Goal: Task Accomplishment & Management: Manage account settings

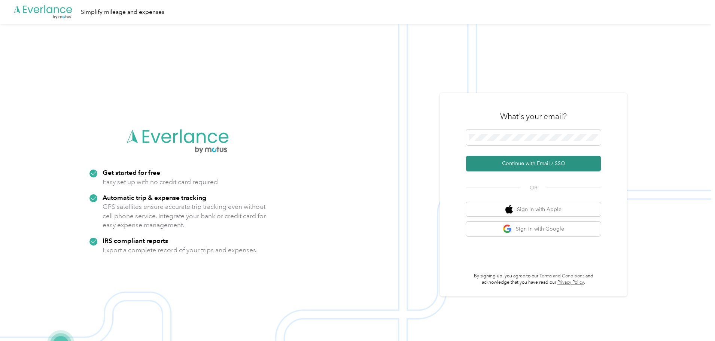
click at [535, 160] on button "Continue with Email / SSO" at bounding box center [533, 164] width 135 height 16
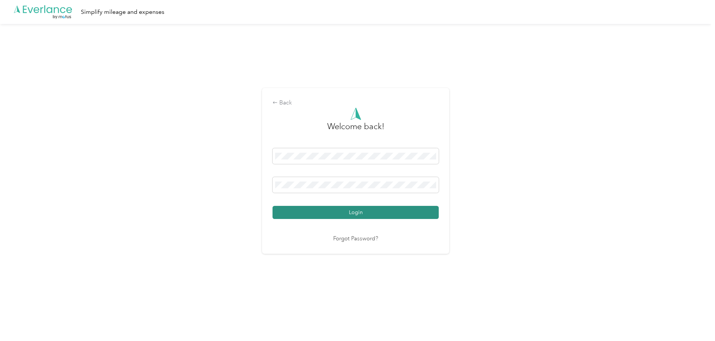
click at [419, 216] on button "Login" at bounding box center [356, 212] width 166 height 13
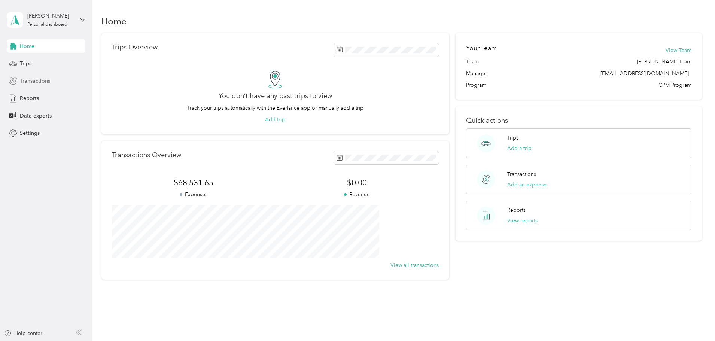
click at [28, 82] on span "Transactions" at bounding box center [35, 81] width 30 height 8
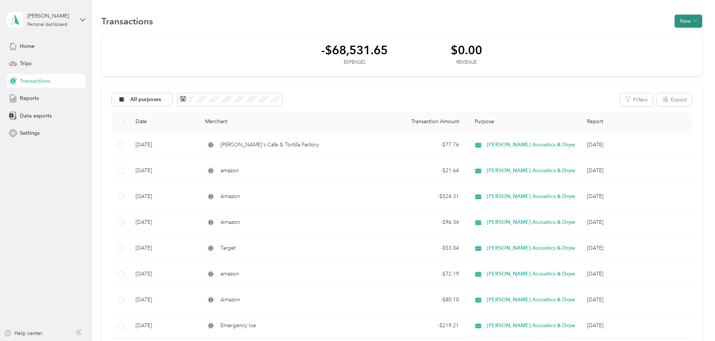
click at [675, 25] on button "New" at bounding box center [689, 21] width 28 height 13
click at [634, 37] on span "Expense" at bounding box center [635, 35] width 20 height 8
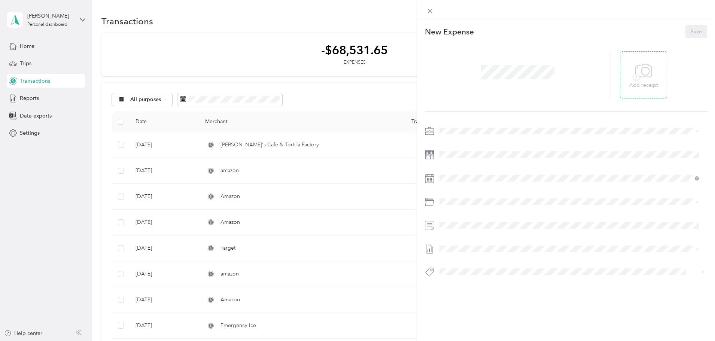
click at [634, 76] on span "+" at bounding box center [637, 77] width 6 height 6
click at [486, 231] on span "Job Material" at bounding box center [474, 231] width 29 height 6
click at [690, 29] on button "Save" at bounding box center [697, 31] width 22 height 13
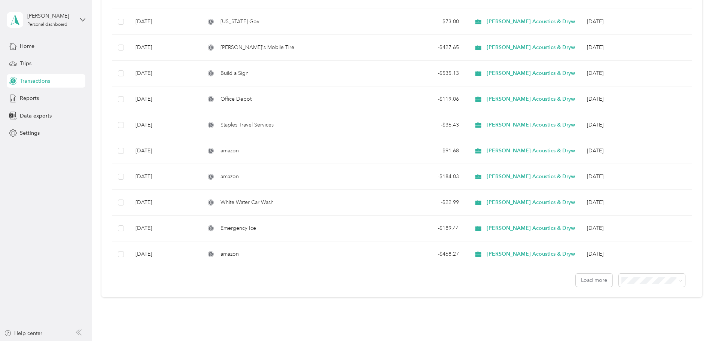
scroll to position [524, 0]
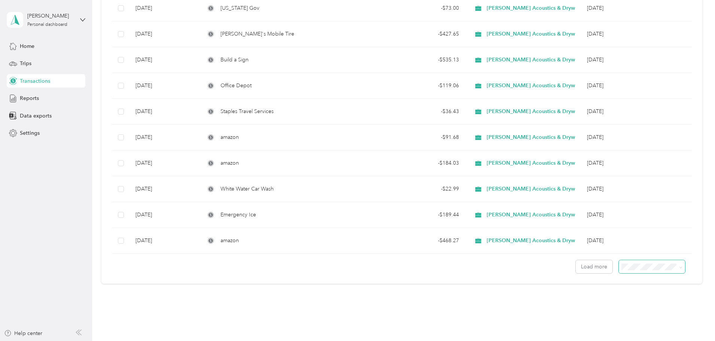
click at [677, 270] on span at bounding box center [680, 267] width 6 height 8
click at [576, 270] on button "Load more" at bounding box center [594, 266] width 37 height 13
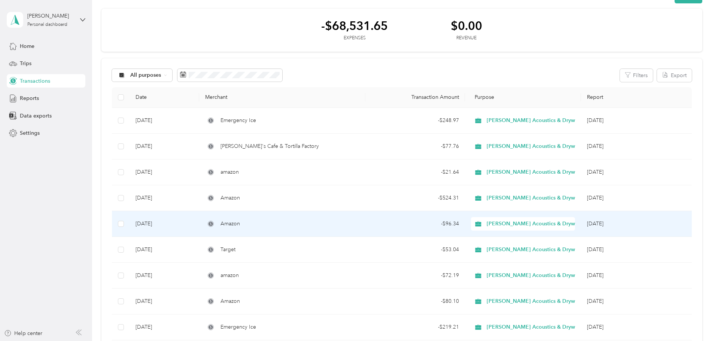
scroll to position [0, 0]
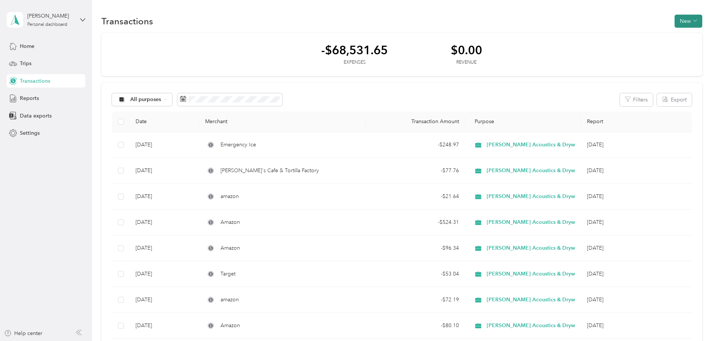
click at [675, 21] on button "New" at bounding box center [689, 21] width 28 height 13
click at [633, 33] on span "Expense" at bounding box center [635, 35] width 20 height 8
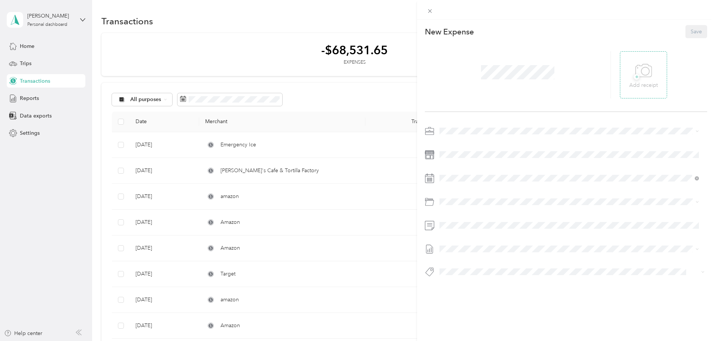
click at [634, 78] on span "+" at bounding box center [637, 77] width 6 height 6
click at [630, 74] on icon at bounding box center [633, 75] width 7 height 7
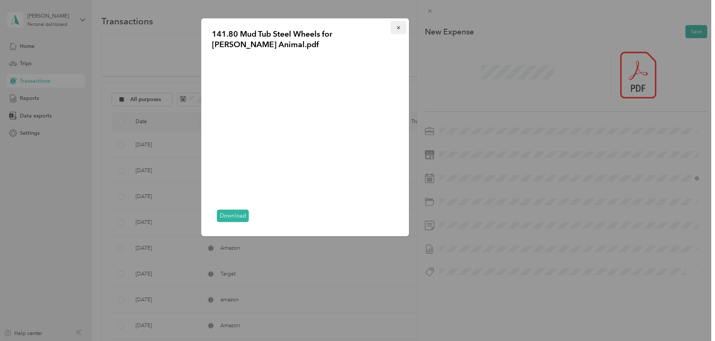
click at [399, 27] on icon "button" at bounding box center [398, 27] width 3 height 3
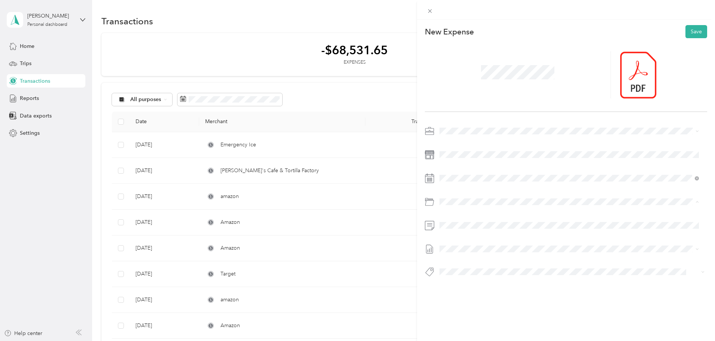
click at [469, 230] on span "Job Material" at bounding box center [474, 231] width 29 height 6
click at [688, 27] on button "Save" at bounding box center [697, 31] width 22 height 13
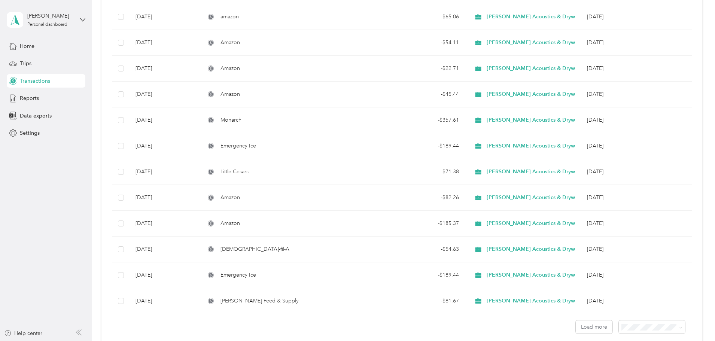
scroll to position [1124, 0]
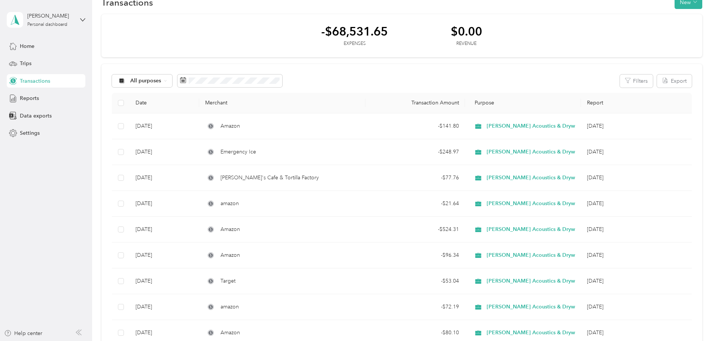
scroll to position [0, 0]
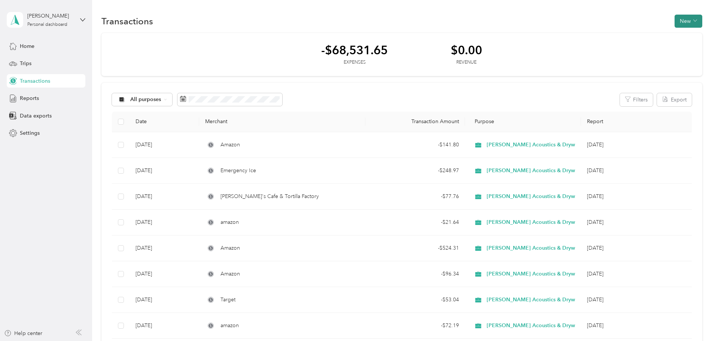
drag, startPoint x: 668, startPoint y: 204, endPoint x: 632, endPoint y: 21, distance: 185.9
click at [675, 21] on button "New" at bounding box center [689, 21] width 28 height 13
click at [635, 37] on span "Expense" at bounding box center [635, 35] width 20 height 8
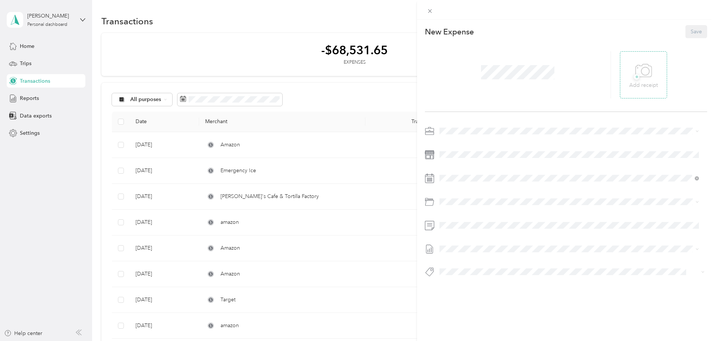
click at [634, 78] on span "+" at bounding box center [637, 77] width 6 height 6
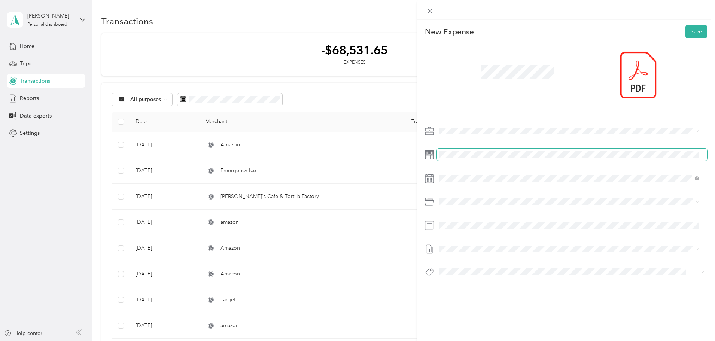
click at [448, 151] on span at bounding box center [572, 155] width 270 height 12
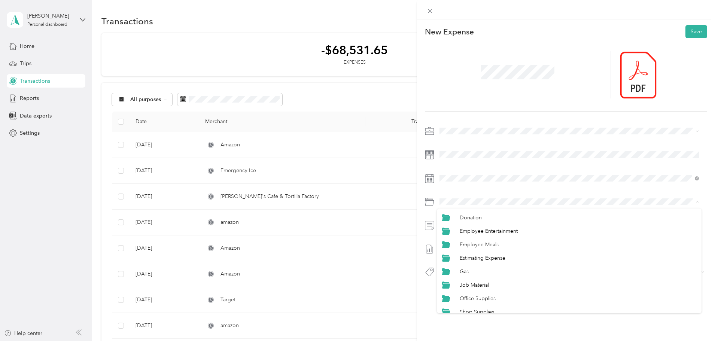
scroll to position [75, 0]
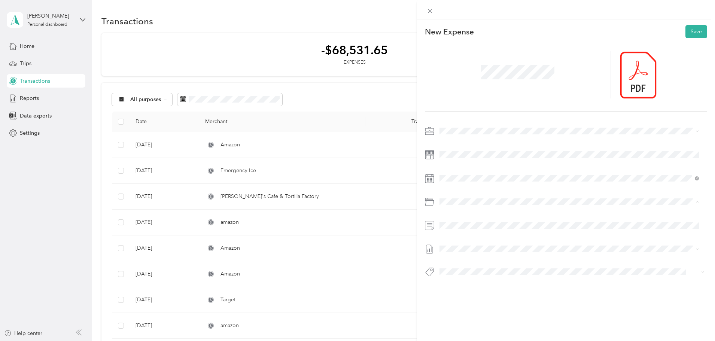
click at [485, 276] on span "Office Supplies" at bounding box center [478, 277] width 36 height 6
click at [693, 33] on button "Save" at bounding box center [697, 31] width 22 height 13
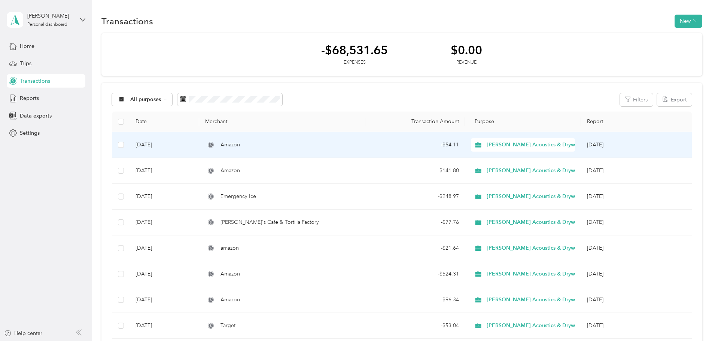
click at [376, 145] on td "- $54.11" at bounding box center [416, 145] width 100 height 26
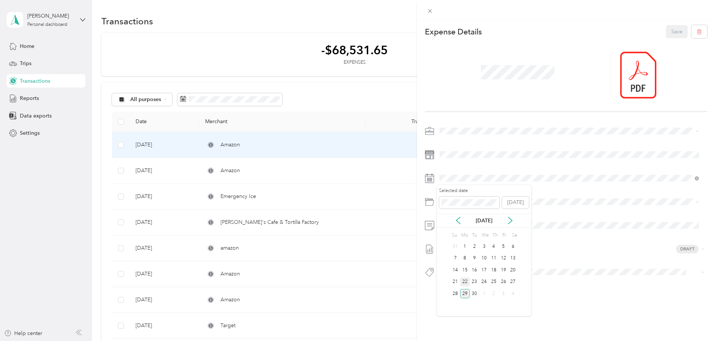
click at [463, 282] on div "22" at bounding box center [465, 282] width 10 height 9
click at [672, 34] on button "Save" at bounding box center [677, 31] width 22 height 13
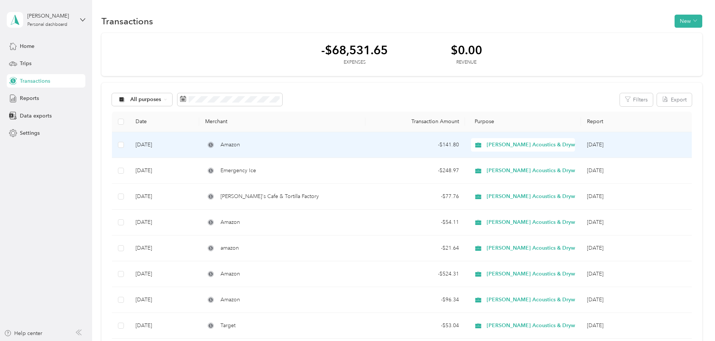
click at [288, 147] on div "Amazon" at bounding box center [282, 145] width 154 height 8
click at [288, 341] on div "Loading the revenue" at bounding box center [356, 341] width 712 height 0
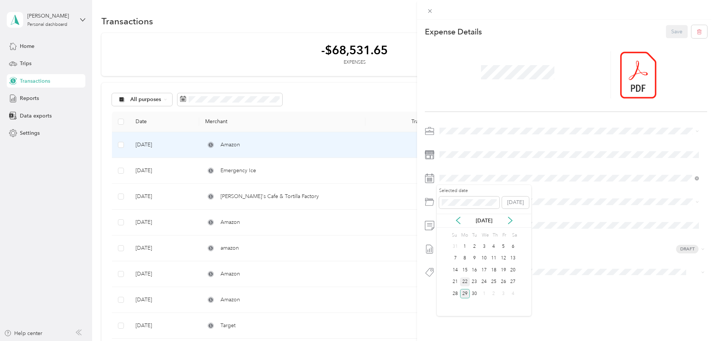
click at [463, 281] on div "22" at bounding box center [465, 282] width 10 height 9
click at [671, 27] on button "Save" at bounding box center [677, 31] width 22 height 13
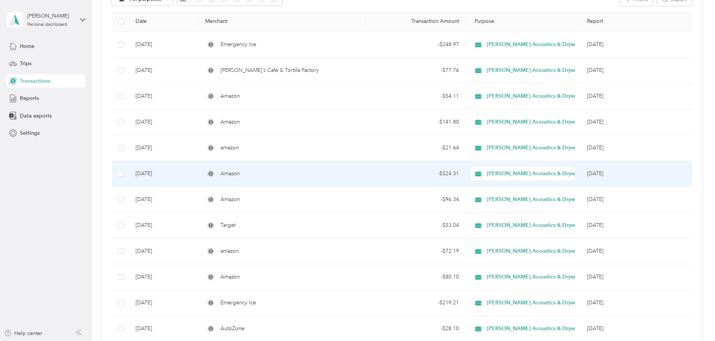
scroll to position [112, 0]
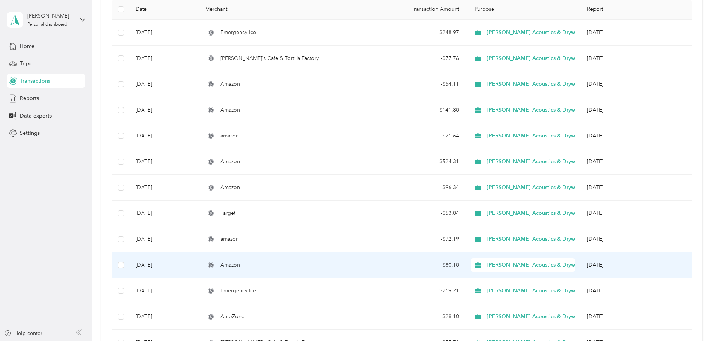
click at [359, 266] on div "Amazon" at bounding box center [282, 265] width 154 height 8
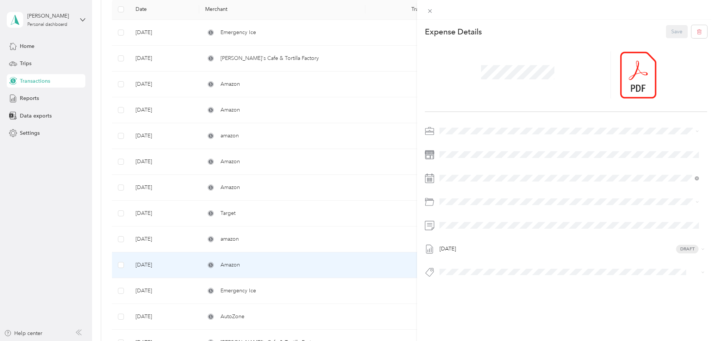
click at [359, 266] on div "This expense cannot be edited because it is either under review, approved, or p…" at bounding box center [357, 170] width 715 height 341
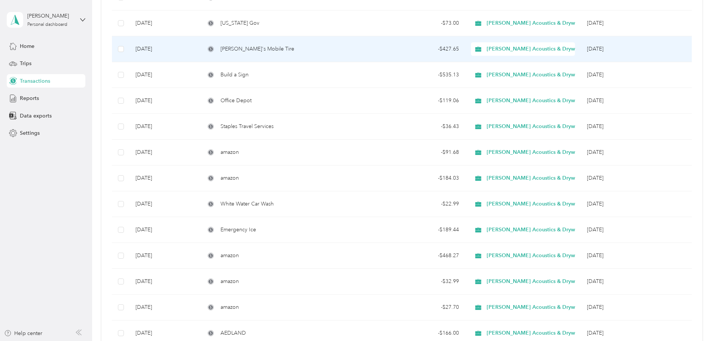
scroll to position [562, 0]
